Goal: Task Accomplishment & Management: Manage account settings

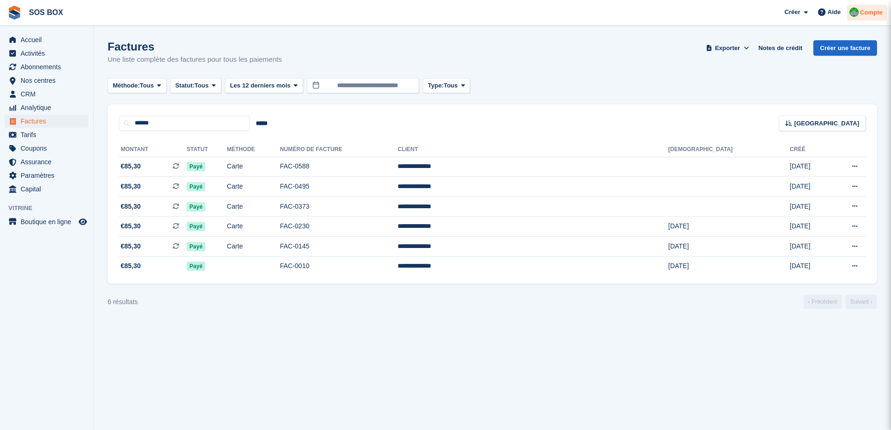
click at [872, 14] on span "Compte" at bounding box center [871, 12] width 22 height 9
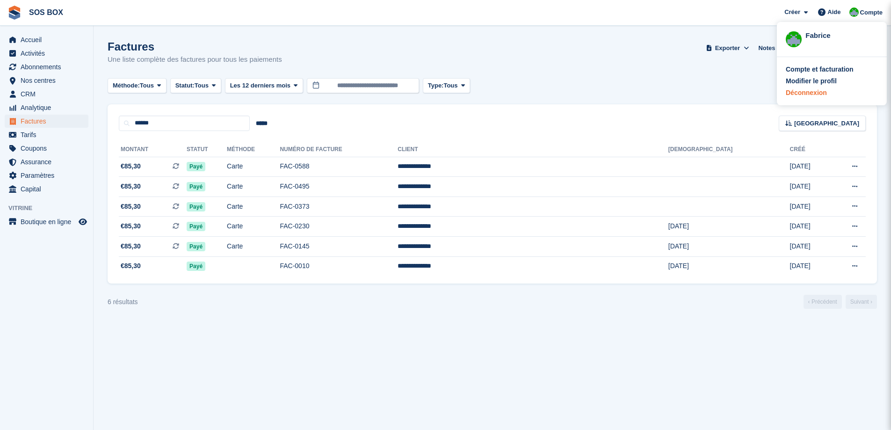
click at [819, 95] on div "Déconnexion" at bounding box center [806, 93] width 41 height 10
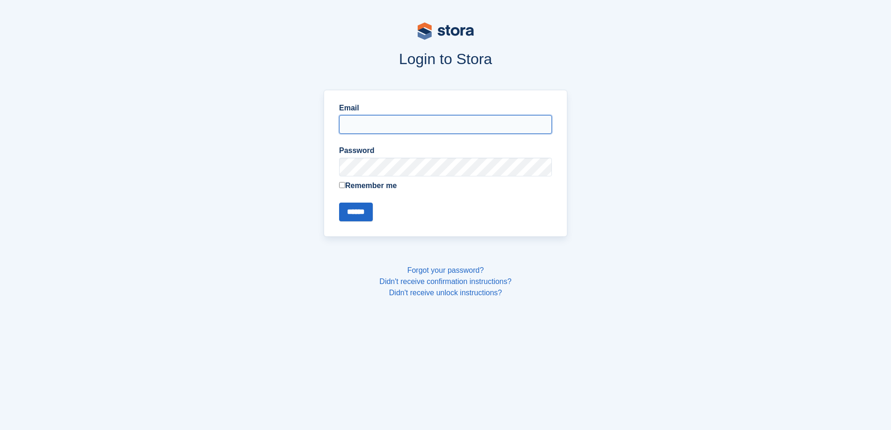
type input "**********"
click at [368, 213] on input "******" at bounding box center [356, 212] width 34 height 19
